Goal: Task Accomplishment & Management: Complete application form

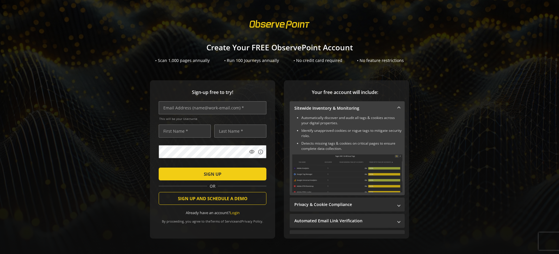
scroll to position [15, 0]
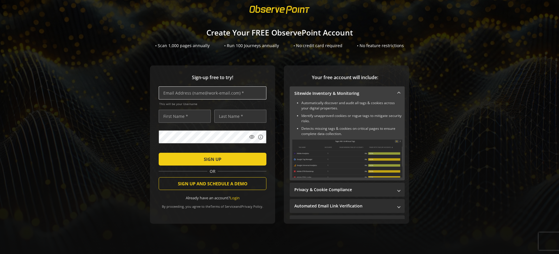
click at [181, 95] on input "text" at bounding box center [213, 92] width 108 height 13
type input "[PERSON_NAME][EMAIL_ADDRESS][PERSON_NAME][DOMAIN_NAME]"
type input "[PERSON_NAME]"
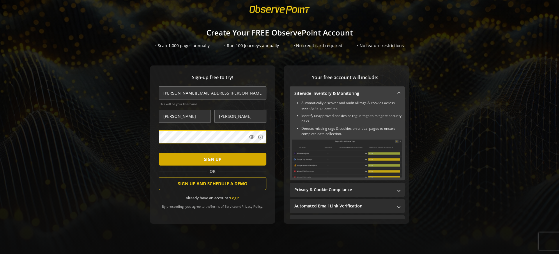
click at [212, 158] on span "SIGN UP" at bounding box center [212, 159] width 17 height 10
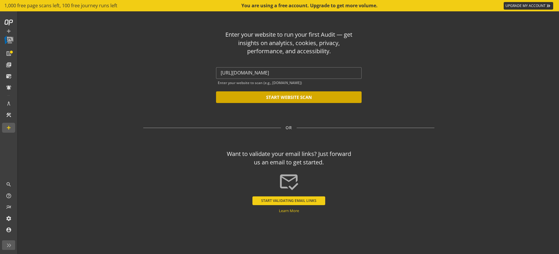
click at [287, 97] on button "START WEBSITE SCAN" at bounding box center [289, 97] width 146 height 12
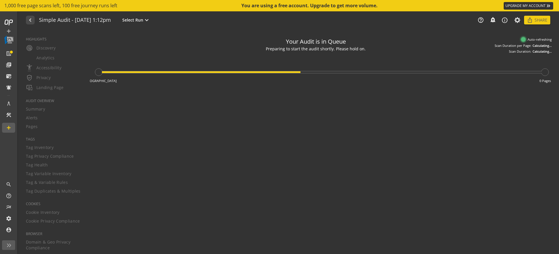
type textarea "Notes can include: -a description of what this audit is validating -changes in …"
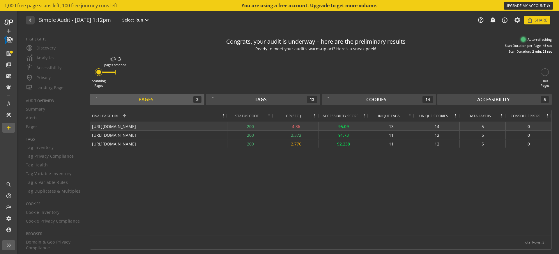
click at [98, 125] on div "[URL][DOMAIN_NAME]" at bounding box center [158, 126] width 137 height 8
click at [101, 184] on div "[URL][DOMAIN_NAME] 200 4.36 95.09 13 14 5 0 [URL][DOMAIN_NAME] 200 2.372 91.73 …" at bounding box center [320, 178] width 461 height 113
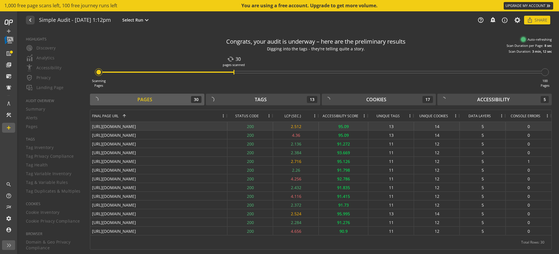
click at [133, 127] on div "[URL][DOMAIN_NAME]" at bounding box center [158, 126] width 137 height 8
